Goal: Check status

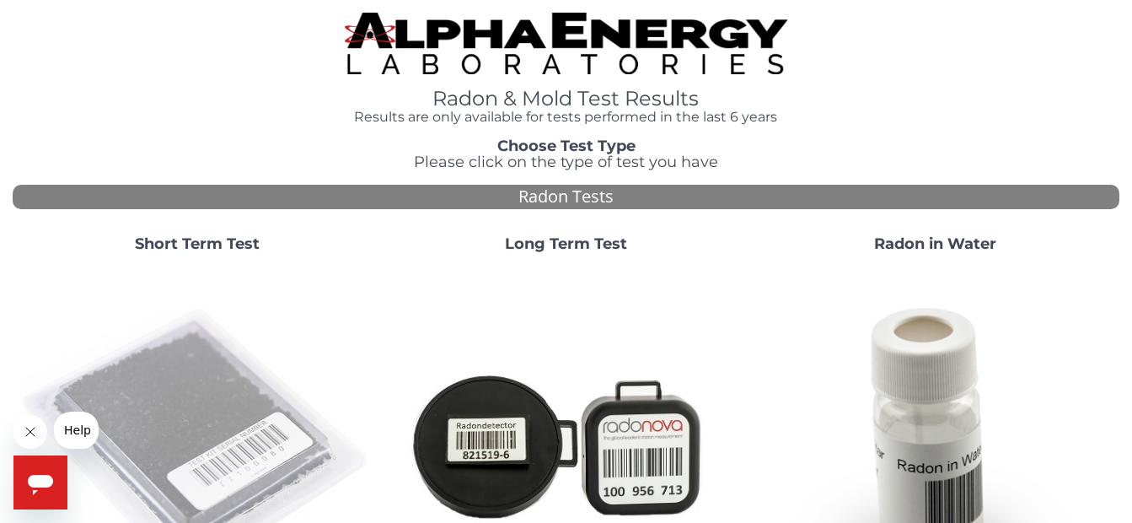
click at [212, 411] on img at bounding box center [197, 444] width 356 height 356
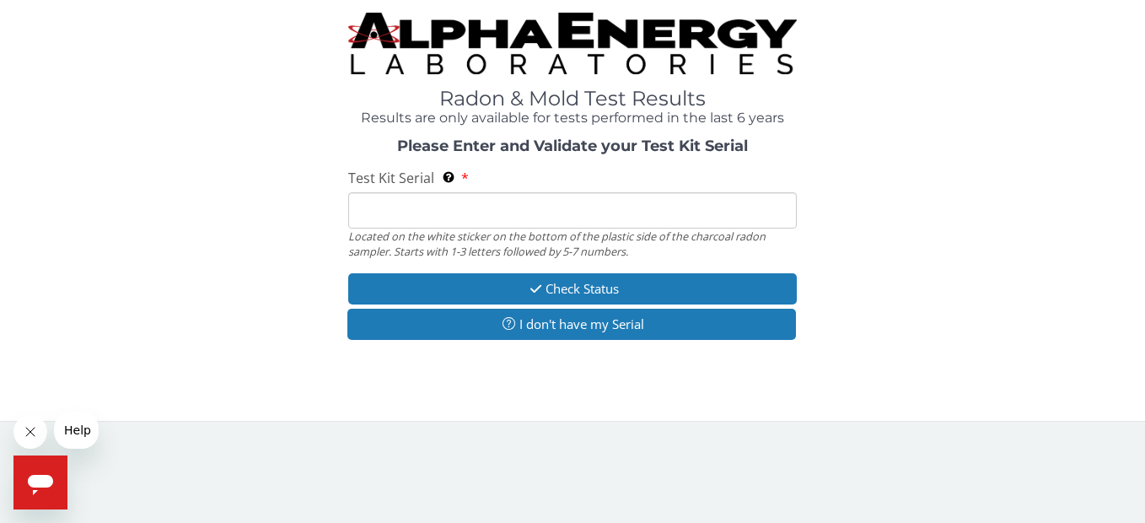
click at [448, 219] on input "Test Kit Serial Located on the white sticker on the bottom of the plastic side …" at bounding box center [572, 210] width 448 height 36
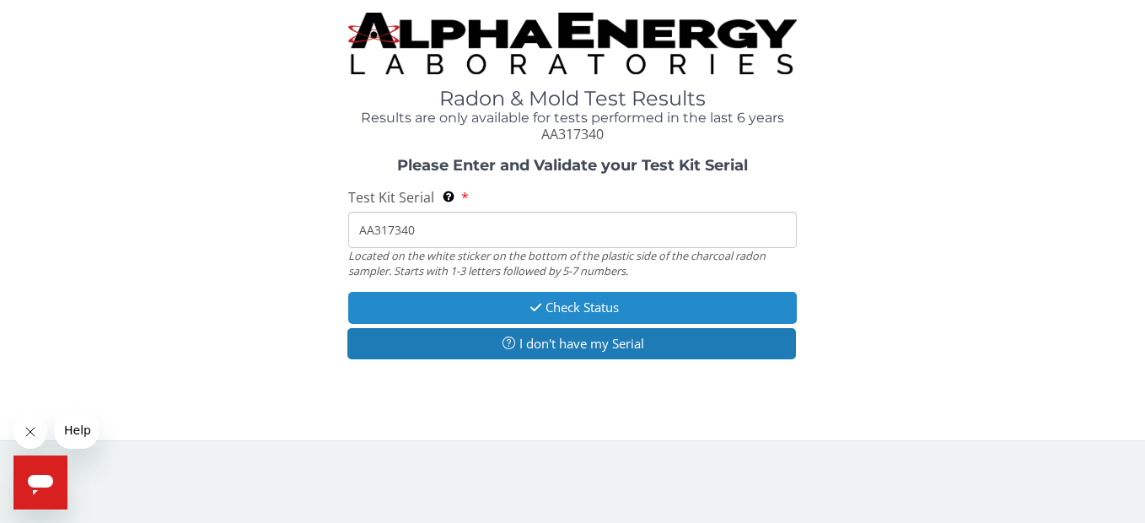
type input "AA317340"
click at [606, 301] on button "Check Status" at bounding box center [572, 307] width 448 height 31
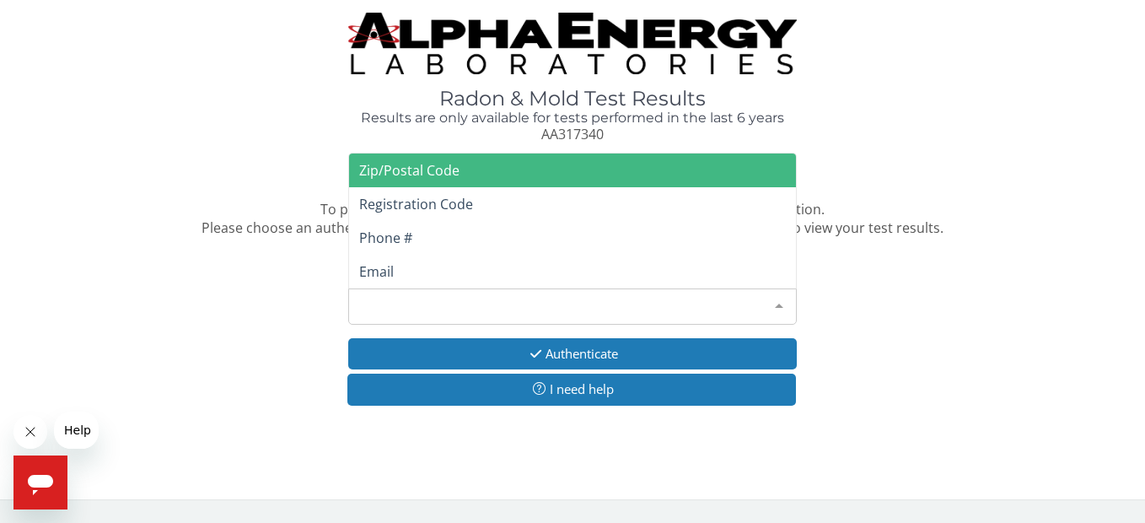
click at [481, 299] on div "Please make a selection" at bounding box center [572, 306] width 448 height 36
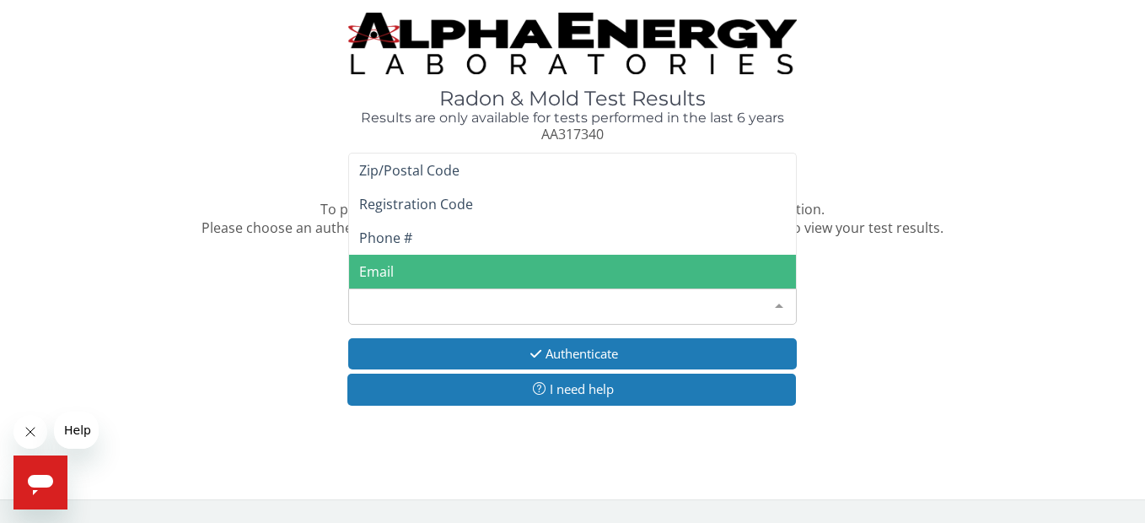
click at [389, 274] on span "Email" at bounding box center [376, 271] width 35 height 19
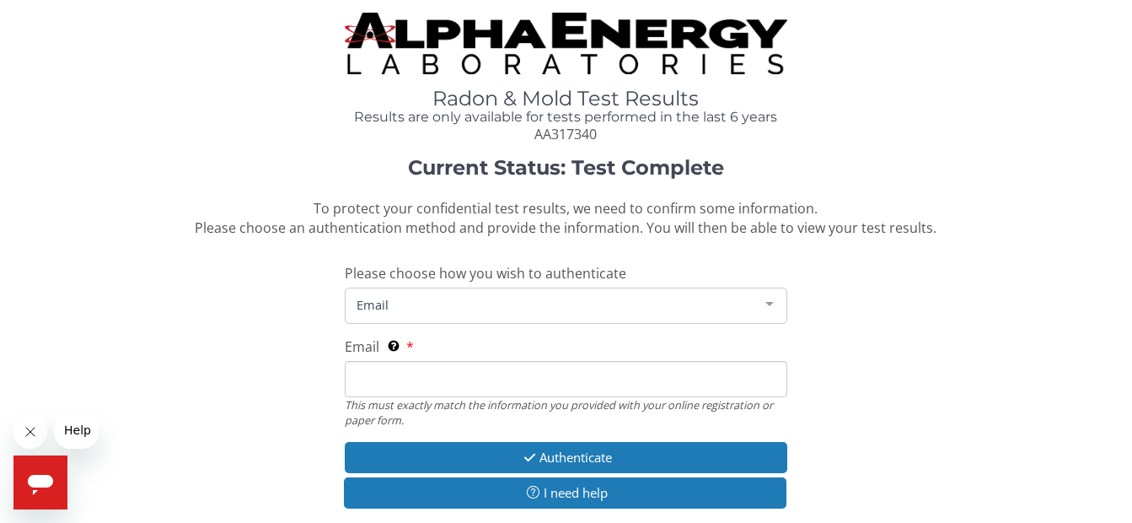
click at [438, 342] on div "Email This must exactly match the information you provided with your online reg…" at bounding box center [566, 382] width 443 height 90
click at [438, 378] on input "Email This must exactly match the information you provided with your online reg…" at bounding box center [566, 379] width 443 height 36
type input "[EMAIL_ADDRESS][DOMAIN_NAME]"
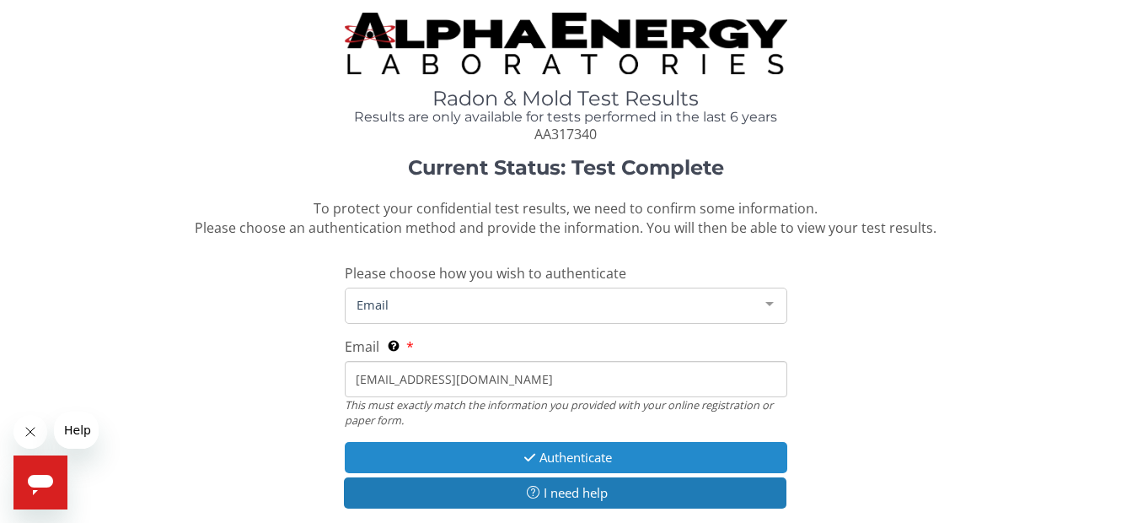
click at [588, 449] on button "Authenticate" at bounding box center [566, 457] width 443 height 31
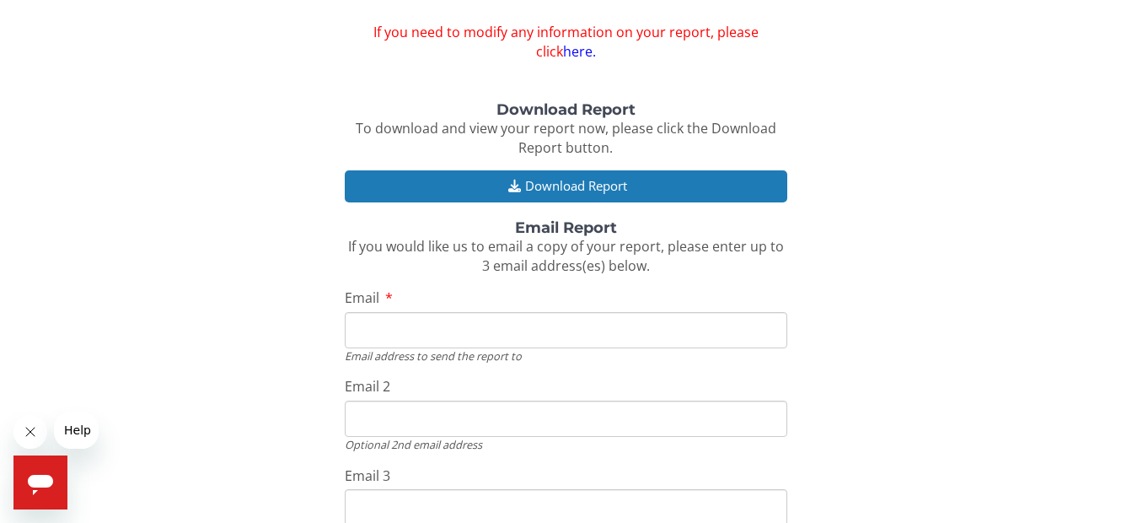
scroll to position [169, 0]
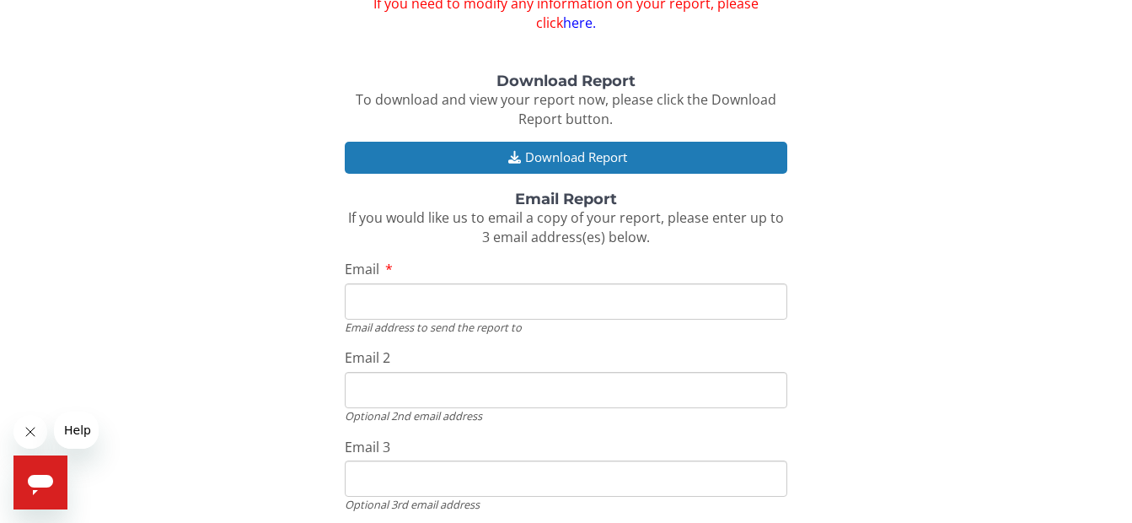
click at [390, 303] on input "Email" at bounding box center [566, 301] width 443 height 36
type input "[EMAIL_ADDRESS][DOMAIN_NAME]"
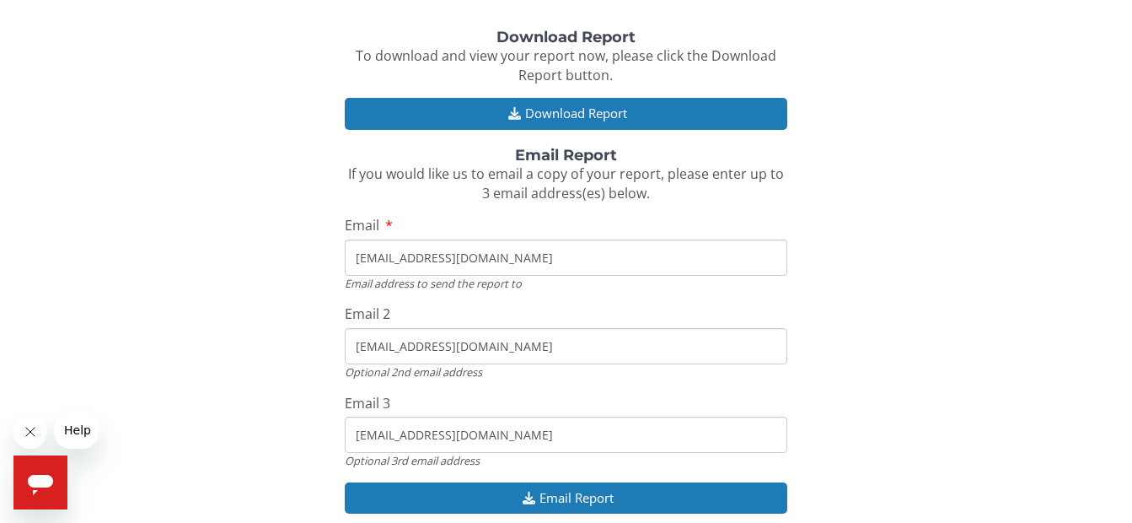
scroll to position [119, 0]
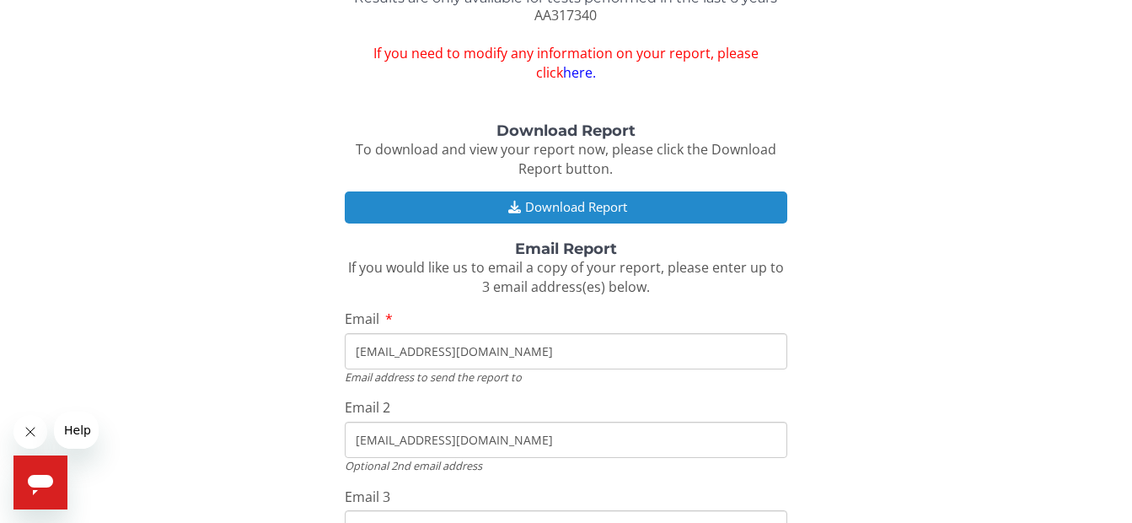
click at [576, 201] on button "Download Report" at bounding box center [566, 206] width 443 height 31
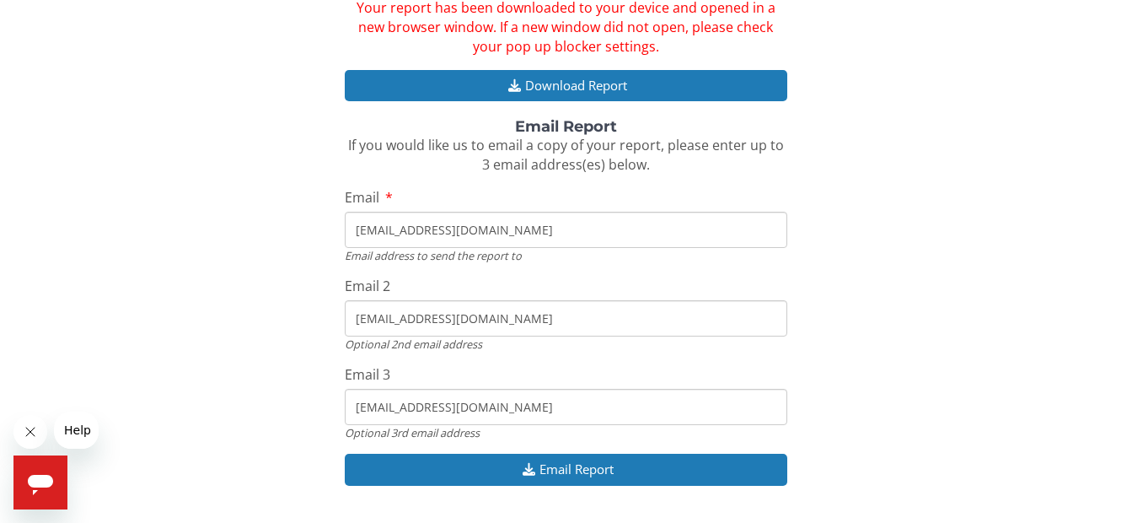
scroll to position [358, 0]
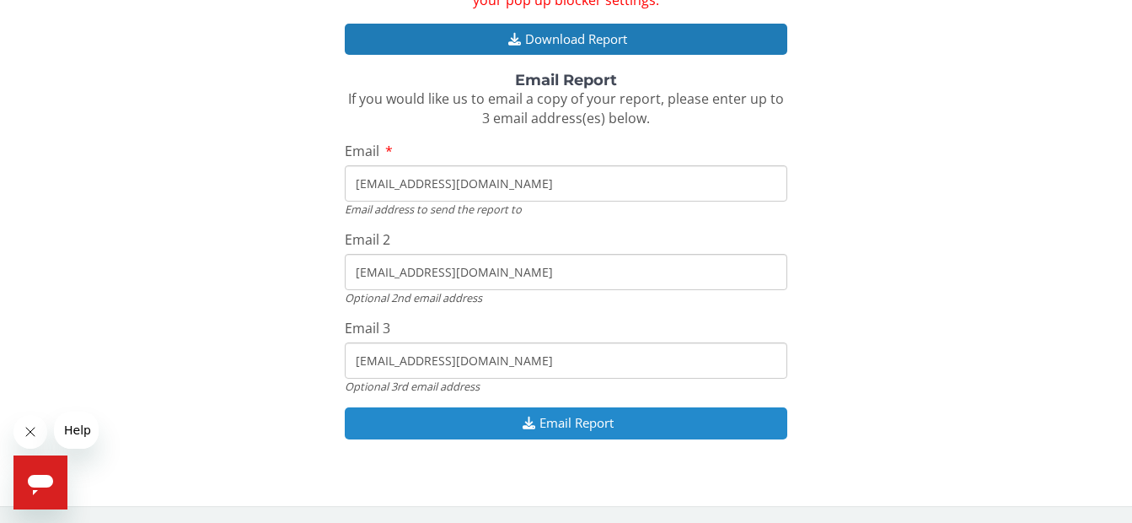
click at [596, 420] on button "Email Report" at bounding box center [566, 422] width 443 height 31
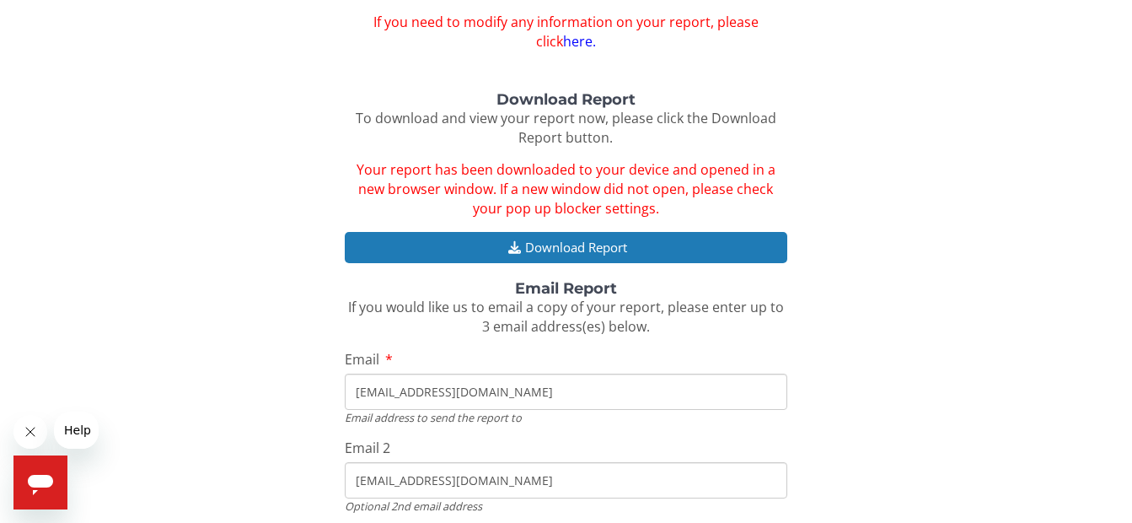
scroll to position [79, 0]
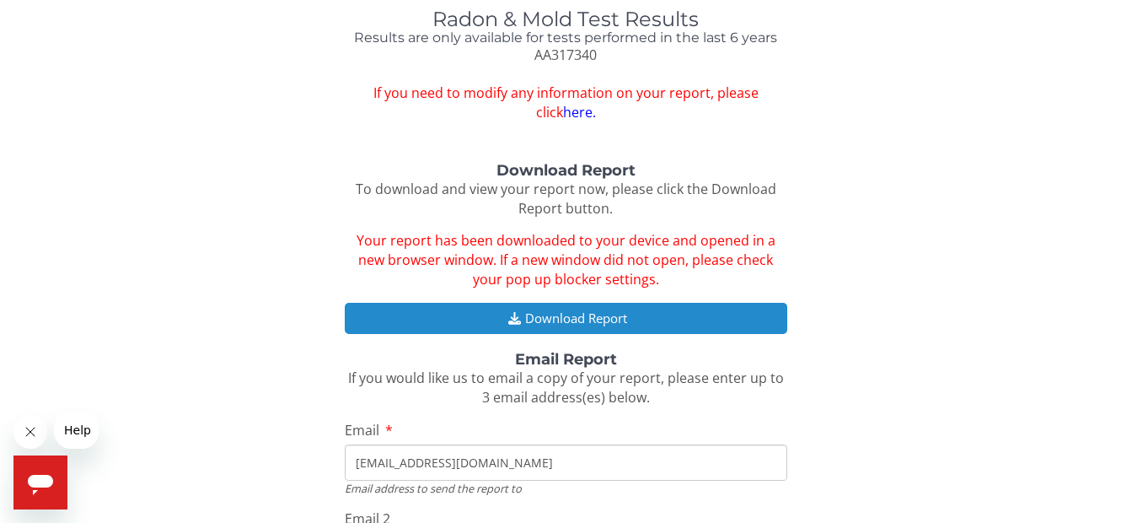
click at [590, 319] on button "Download Report" at bounding box center [566, 318] width 443 height 31
